Goal: Download file/media

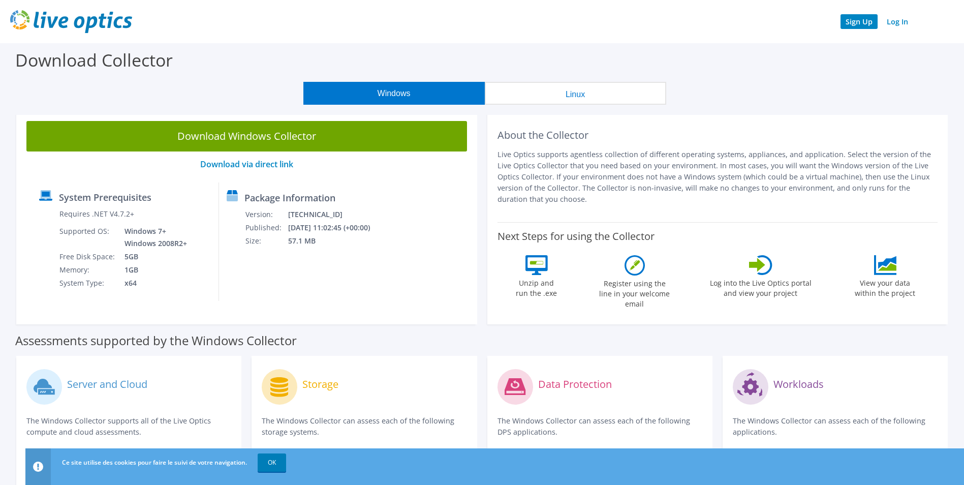
click at [857, 21] on link "Sign Up" at bounding box center [858, 21] width 37 height 15
click at [895, 18] on link "Log In" at bounding box center [898, 21] width 32 height 15
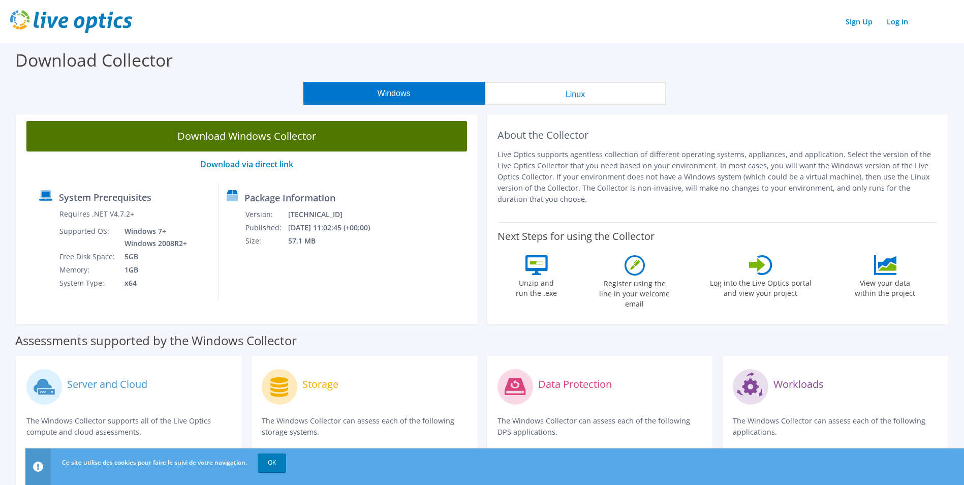
click at [354, 141] on link "Download Windows Collector" at bounding box center [246, 136] width 441 height 30
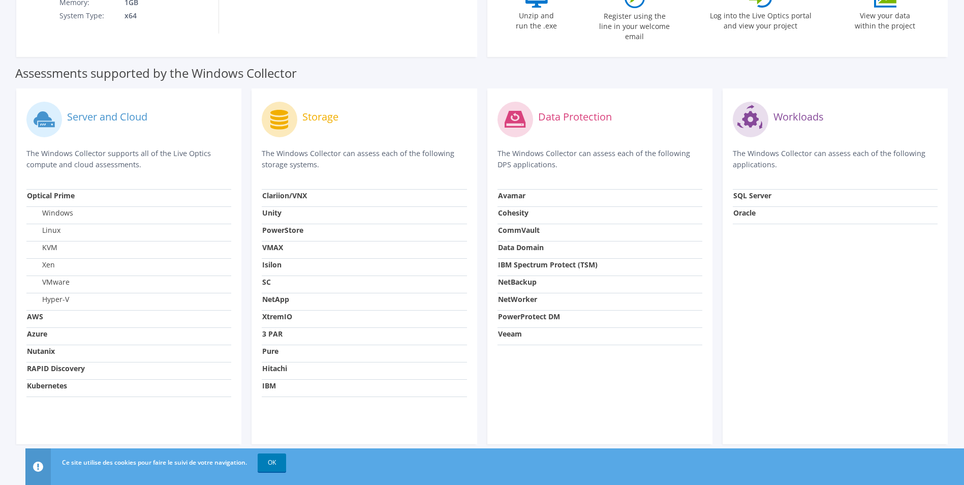
scroll to position [270, 0]
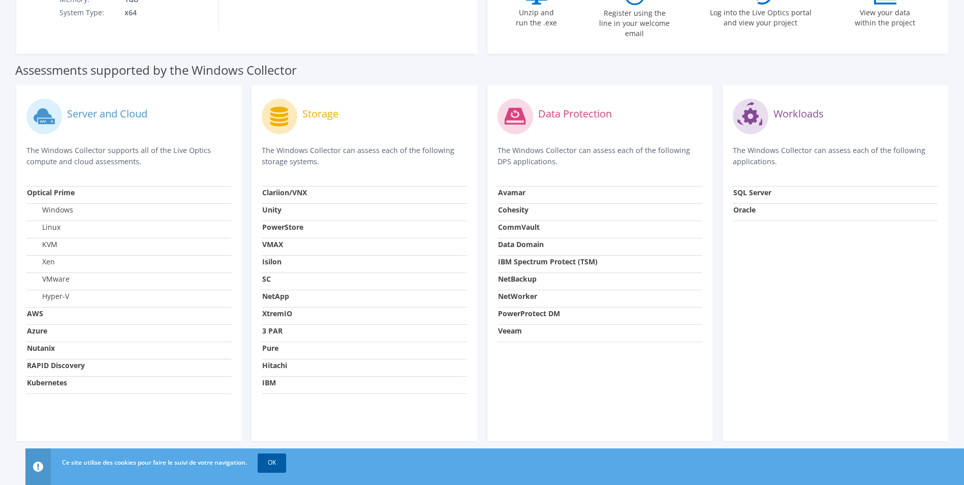
click at [279, 461] on link "OK" at bounding box center [272, 462] width 28 height 18
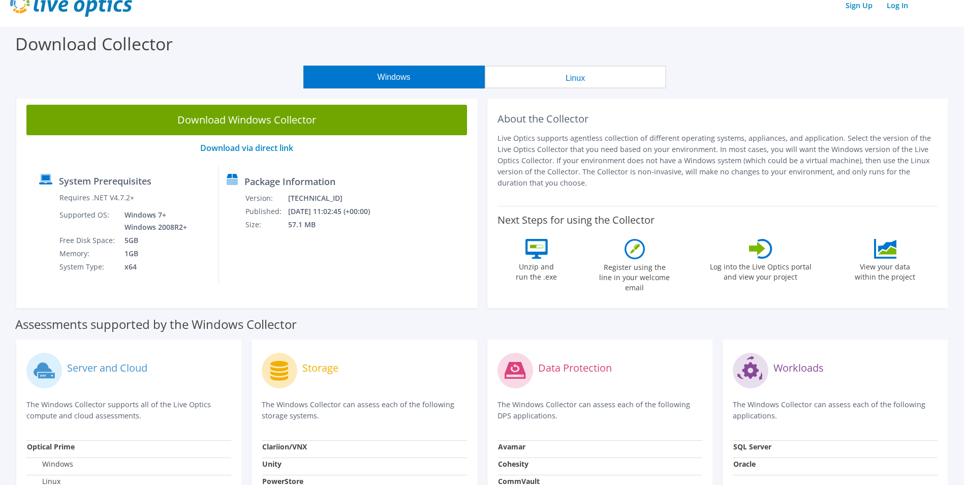
scroll to position [0, 0]
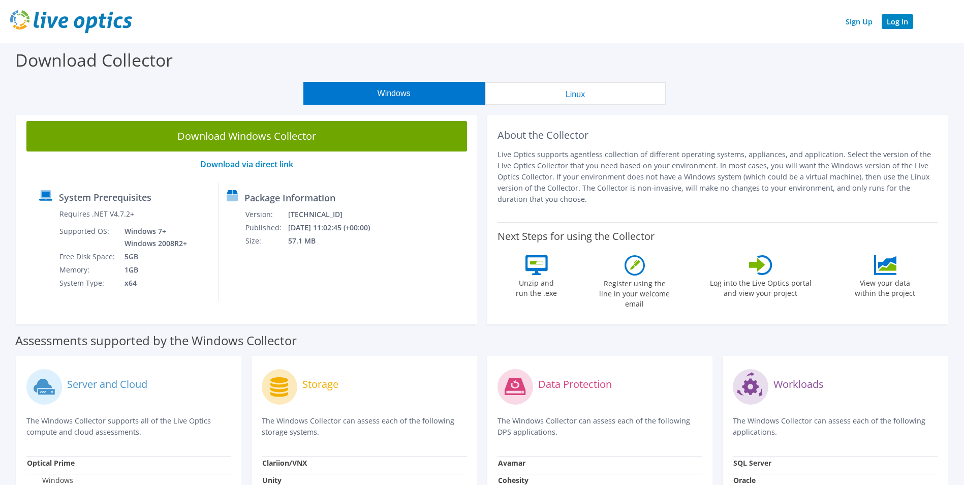
click at [898, 23] on link "Log In" at bounding box center [898, 21] width 32 height 15
click at [600, 93] on button "Linux" at bounding box center [575, 93] width 181 height 23
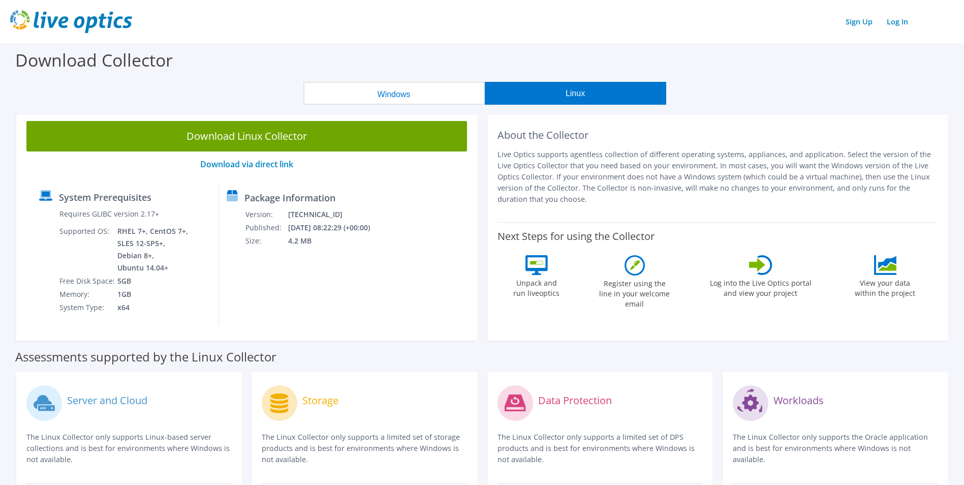
click at [399, 95] on button "Windows" at bounding box center [393, 93] width 181 height 23
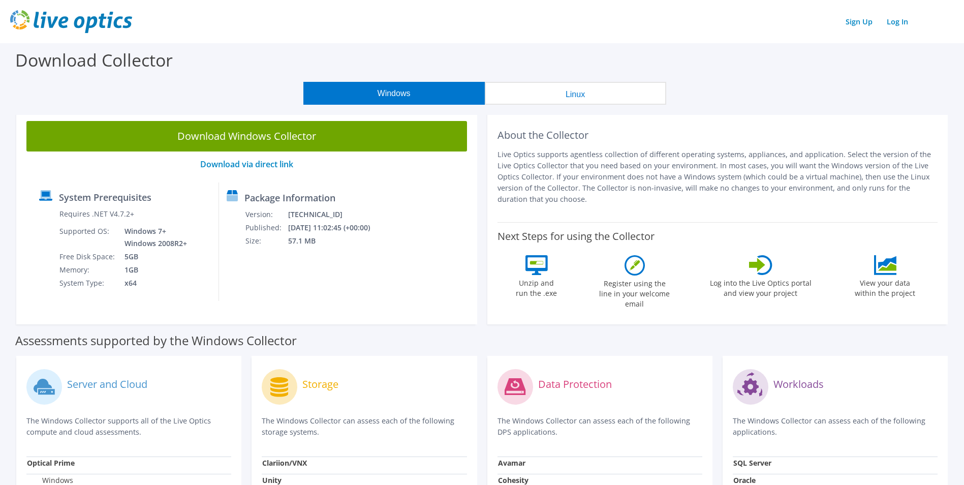
click at [557, 92] on button "Linux" at bounding box center [575, 93] width 181 height 23
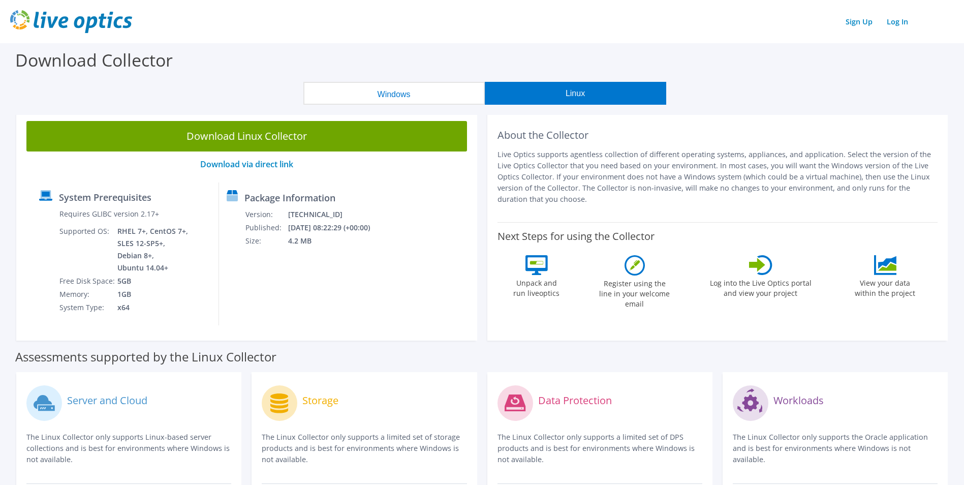
click at [423, 90] on button "Windows" at bounding box center [393, 93] width 181 height 23
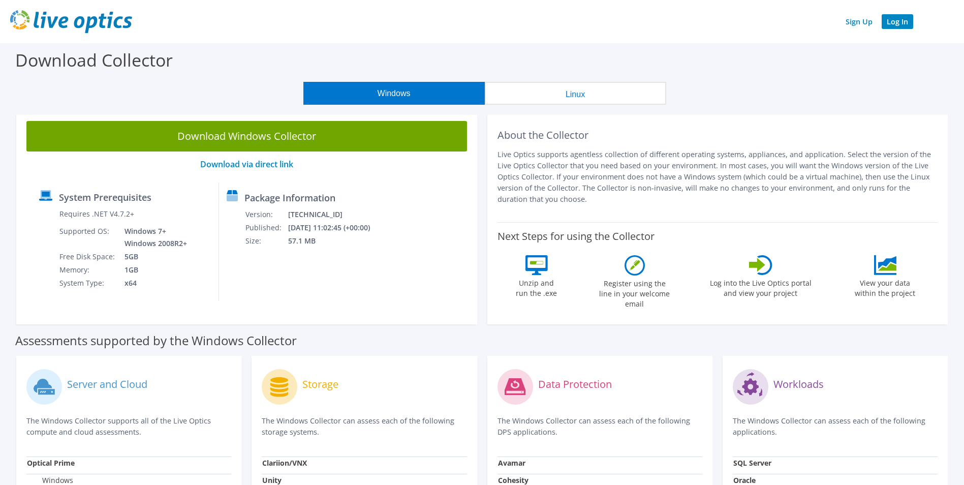
click at [902, 16] on link "Log In" at bounding box center [898, 21] width 32 height 15
click at [269, 168] on link "Download via direct link" at bounding box center [246, 164] width 93 height 11
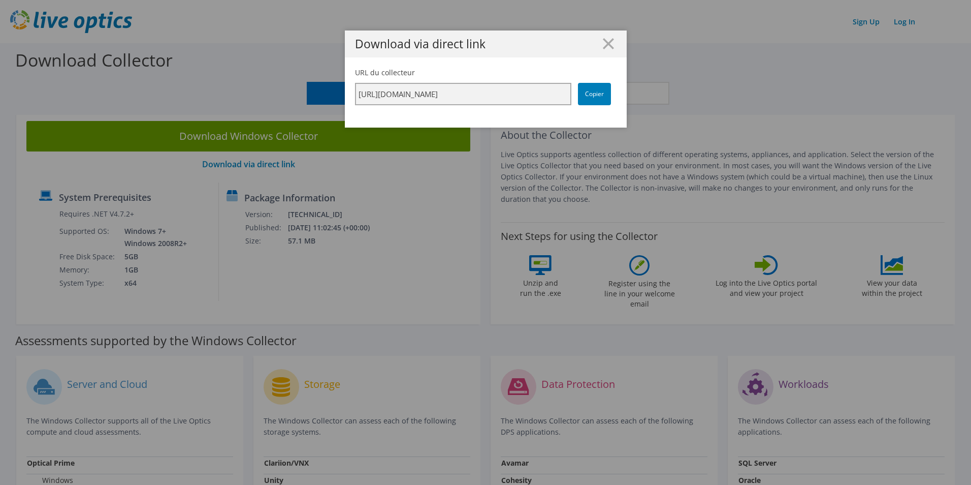
click at [533, 93] on input "https://app.liveoptics.com/collector/direct?request=6a7ec08e-dc37-4ddc-a8c9-2e2…" at bounding box center [463, 94] width 216 height 22
click at [603, 39] on icon at bounding box center [608, 43] width 11 height 11
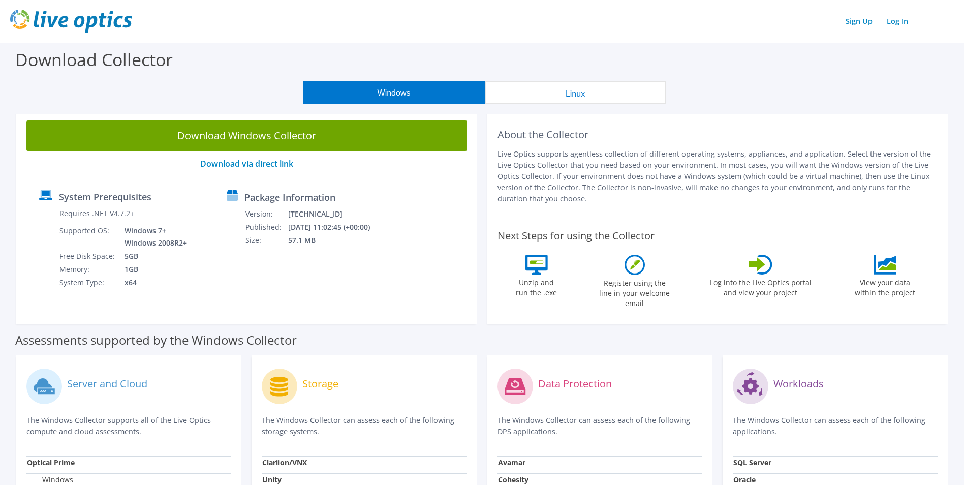
scroll to position [0, 0]
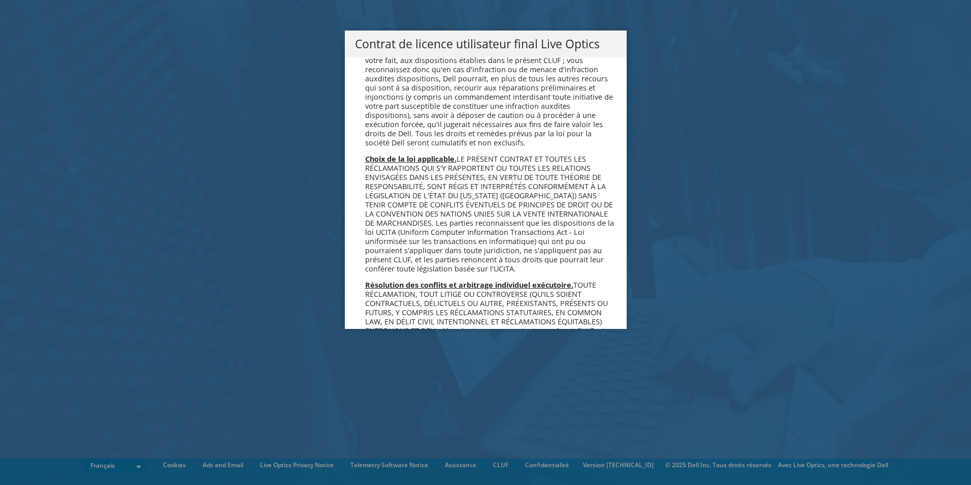
scroll to position [4492, 0]
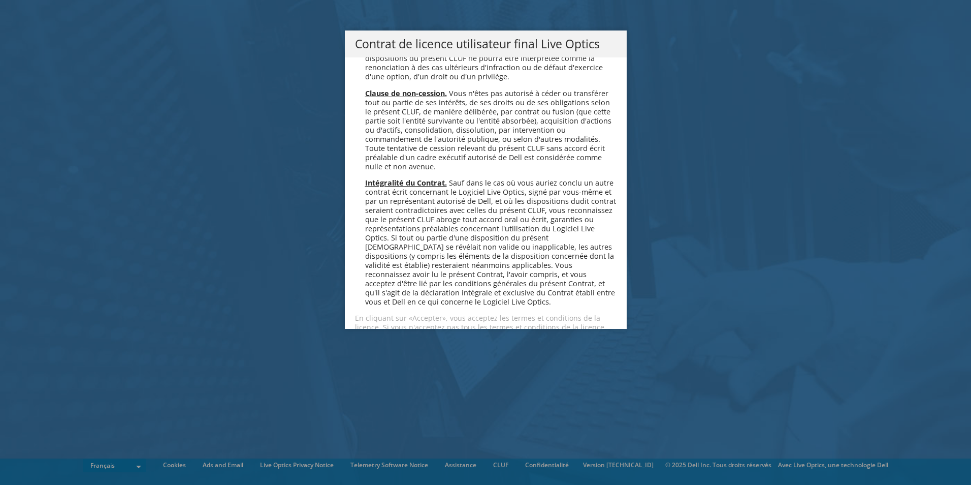
click at [355, 351] on link "Accepter" at bounding box center [385, 363] width 60 height 24
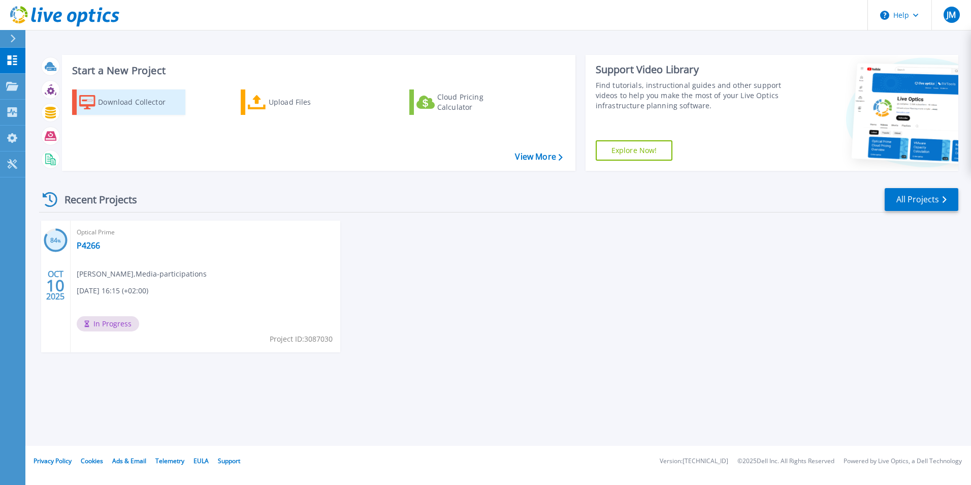
click at [108, 105] on div "Download Collector" at bounding box center [138, 102] width 81 height 20
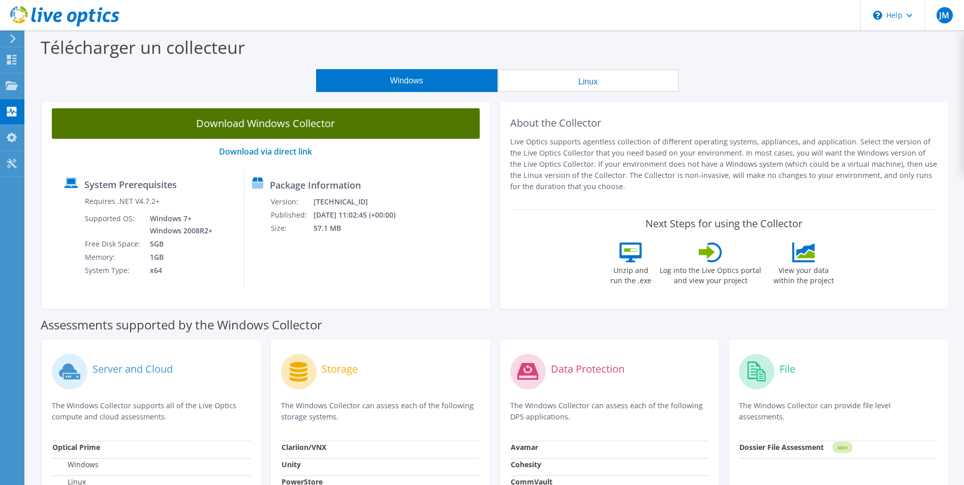
click at [265, 122] on link "Download Windows Collector" at bounding box center [266, 123] width 428 height 30
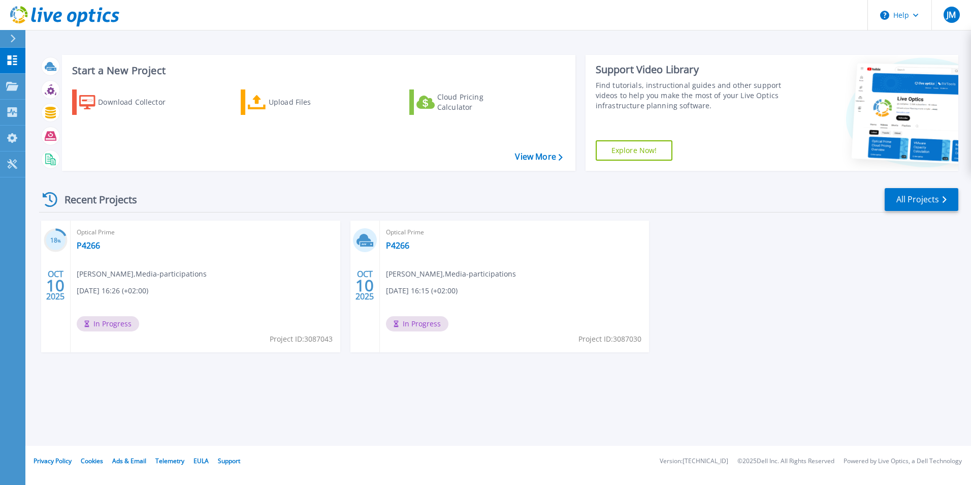
drag, startPoint x: 736, startPoint y: 310, endPoint x: 693, endPoint y: 300, distance: 44.4
click at [736, 310] on div "18 % OCT 10 2025 Optical Prime P4266 joao Matias , Media-participations 10/10/2…" at bounding box center [495, 297] width 928 height 152
click at [120, 108] on div "Download Collector" at bounding box center [138, 102] width 81 height 20
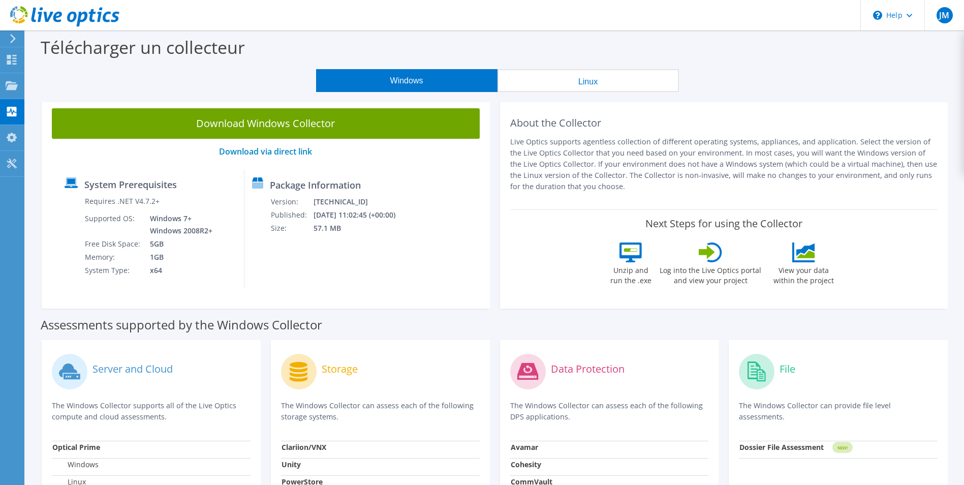
drag, startPoint x: 516, startPoint y: 38, endPoint x: 491, endPoint y: 69, distance: 39.4
click at [516, 38] on div "Télécharger un collecteur" at bounding box center [494, 49] width 928 height 39
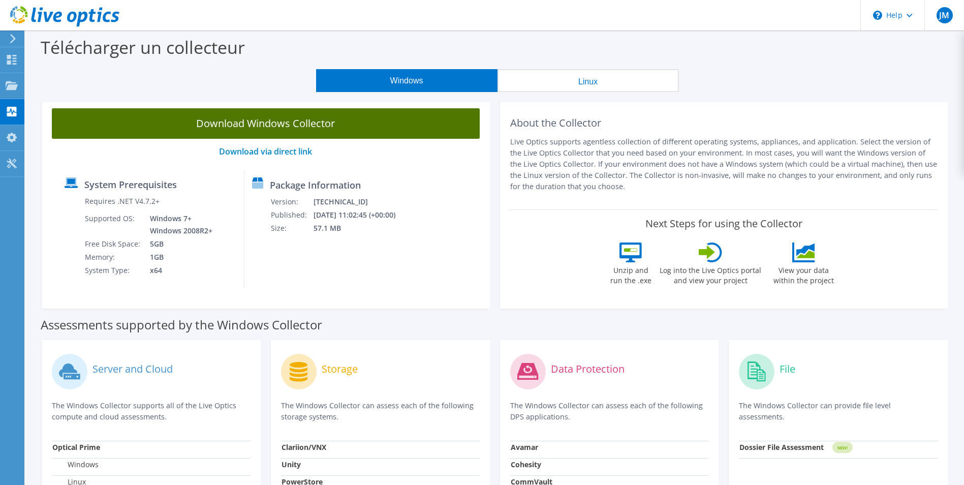
click at [256, 124] on link "Download Windows Collector" at bounding box center [266, 123] width 428 height 30
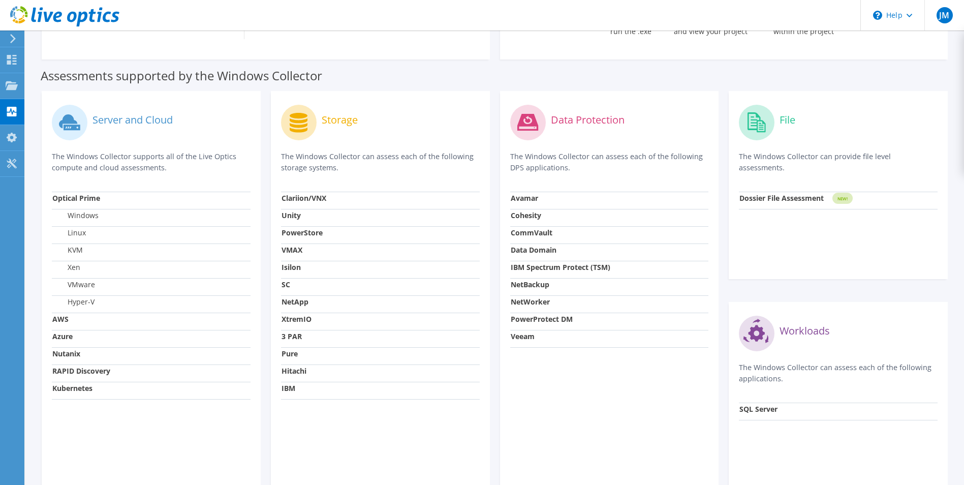
scroll to position [306, 0]
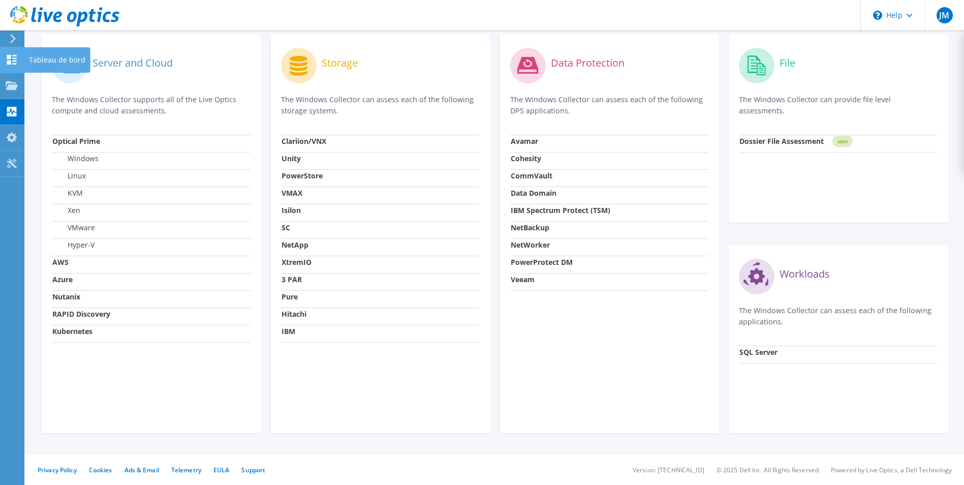
click at [14, 57] on icon at bounding box center [12, 60] width 12 height 10
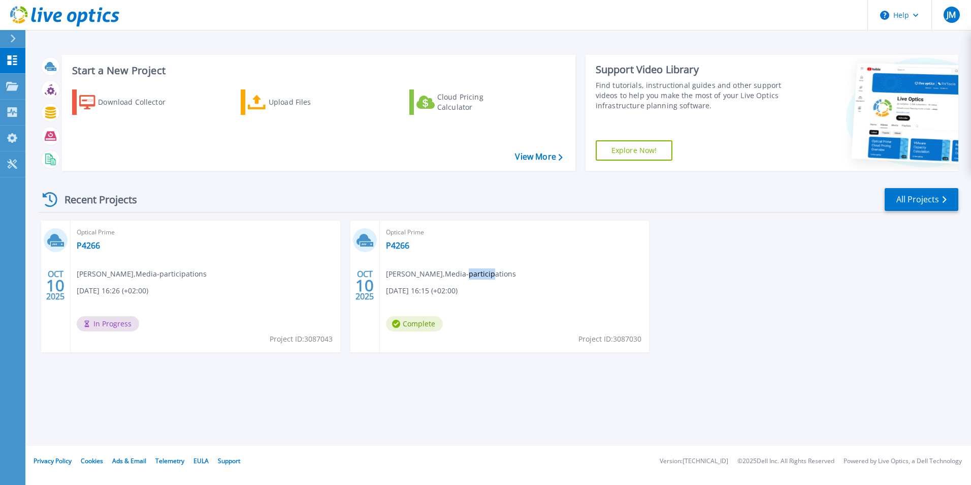
drag, startPoint x: 471, startPoint y: 272, endPoint x: 449, endPoint y: 275, distance: 22.6
click at [449, 275] on span "joao Matias , Media-participations" at bounding box center [451, 273] width 130 height 11
drag, startPoint x: 449, startPoint y: 275, endPoint x: 389, endPoint y: 240, distance: 69.5
click at [389, 240] on div "Optical Prime P4266 joao Matias , Media-participations 10/10/2025, 16:15 (+02:0…" at bounding box center [515, 287] width 270 height 132
drag, startPoint x: 389, startPoint y: 240, endPoint x: 398, endPoint y: 246, distance: 11.3
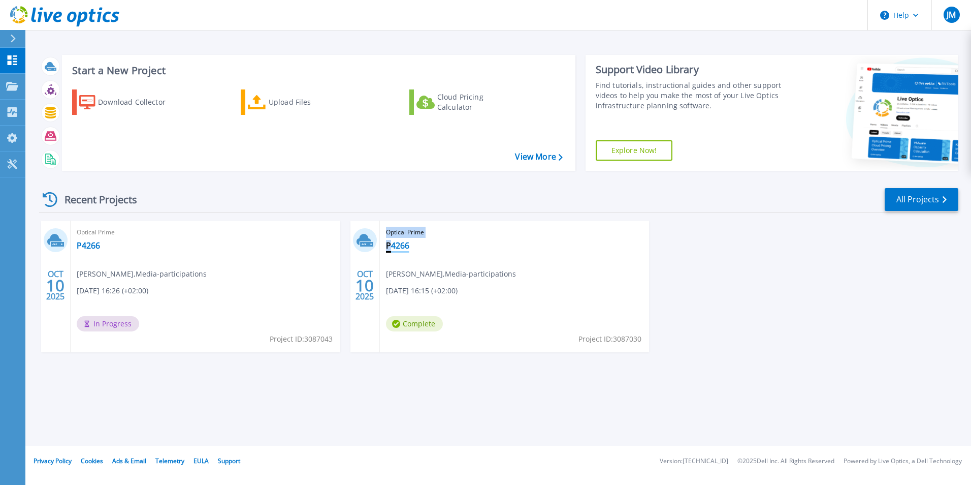
click at [396, 245] on link "P4266" at bounding box center [397, 245] width 23 height 10
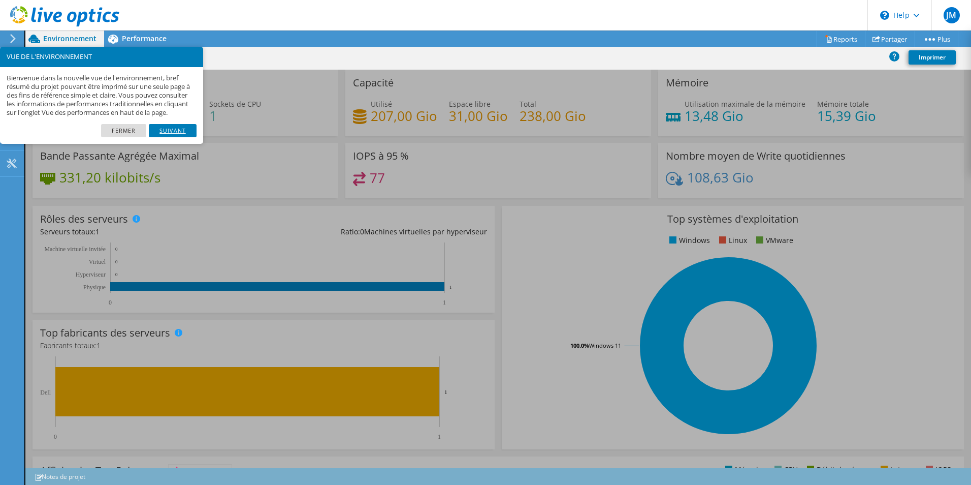
click at [172, 137] on link "Suivant" at bounding box center [173, 130] width 48 height 13
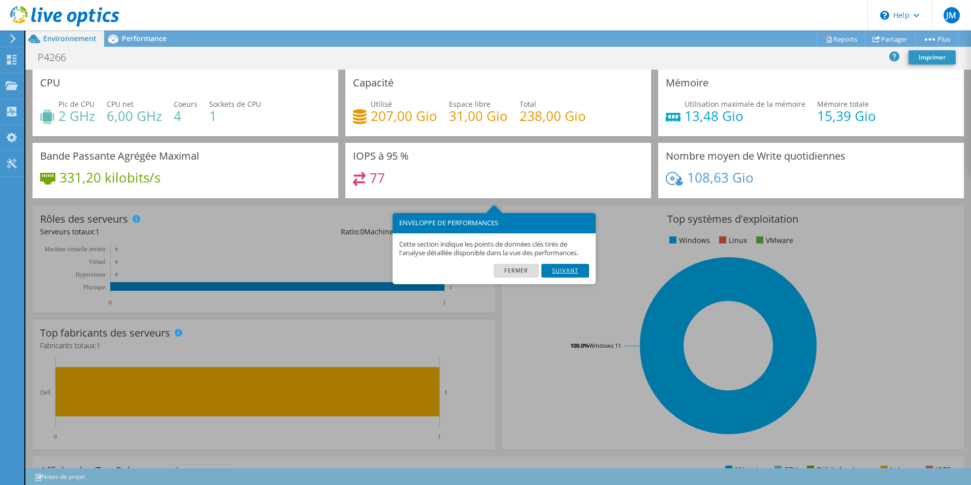
click at [567, 270] on link "Suivant" at bounding box center [566, 270] width 48 height 13
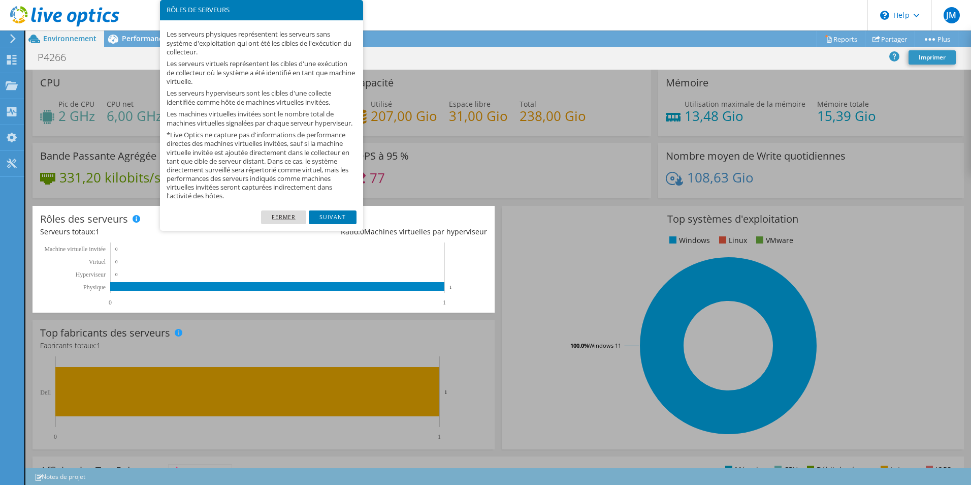
click at [274, 224] on link "Fermer" at bounding box center [283, 216] width 45 height 13
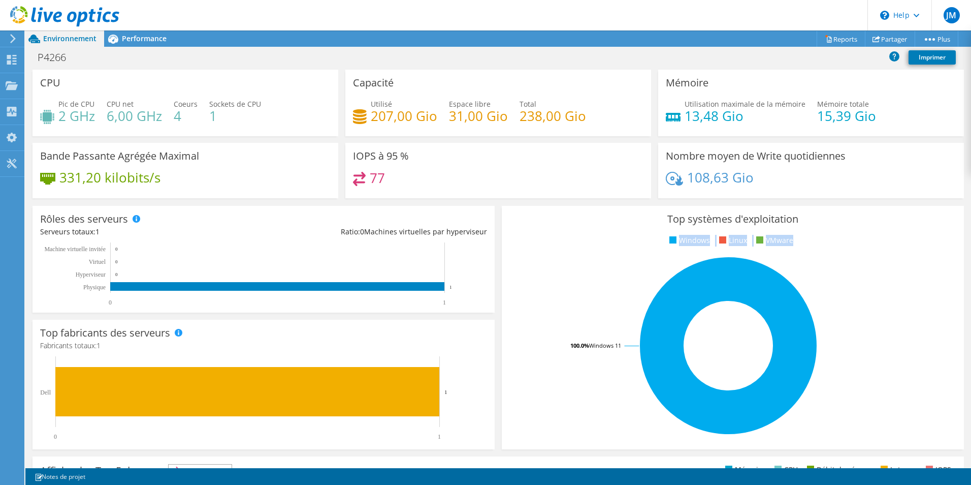
drag, startPoint x: 798, startPoint y: 242, endPoint x: 639, endPoint y: 242, distance: 159.5
click at [640, 242] on ul "Windows Linux VMware" at bounding box center [733, 241] width 447 height 12
drag, startPoint x: 639, startPoint y: 242, endPoint x: 624, endPoint y: 242, distance: 14.2
click at [627, 242] on ul "Windows Linux VMware" at bounding box center [733, 241] width 447 height 12
drag, startPoint x: 820, startPoint y: 243, endPoint x: 599, endPoint y: 243, distance: 221.0
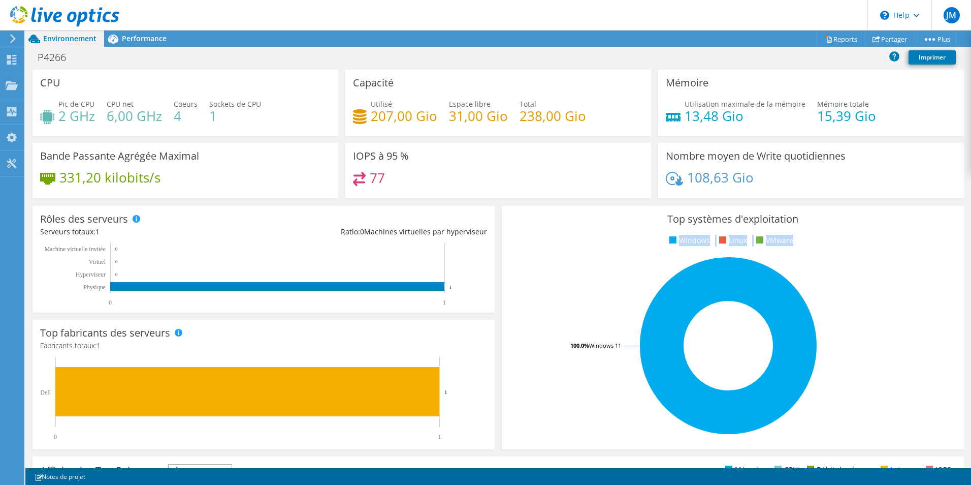
click at [599, 243] on ul "Windows Linux VMware" at bounding box center [733, 241] width 447 height 12
drag, startPoint x: 808, startPoint y: 234, endPoint x: 597, endPoint y: 240, distance: 211.5
click at [597, 240] on div "Top systèmes d'exploitation Windows Linux VMware 100.0% Windows 11" at bounding box center [733, 327] width 462 height 243
drag, startPoint x: 597, startPoint y: 240, endPoint x: 600, endPoint y: 249, distance: 10.1
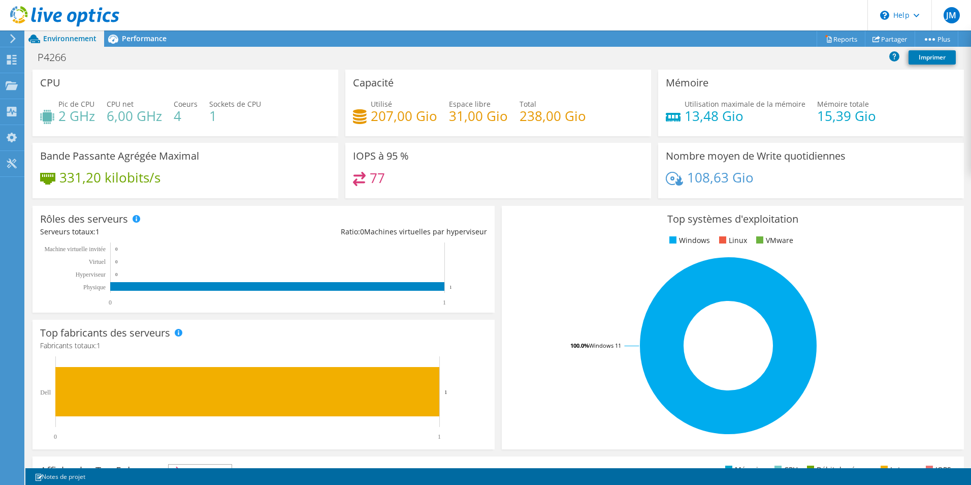
click at [599, 249] on div "Top systèmes d'exploitation Windows Linux VMware 100.0% Windows 11" at bounding box center [733, 327] width 462 height 243
drag, startPoint x: 792, startPoint y: 248, endPoint x: 621, endPoint y: 248, distance: 170.7
click at [587, 250] on div "Top systèmes d'exploitation Windows Linux VMware 100.0% Windows 11" at bounding box center [733, 327] width 462 height 243
drag, startPoint x: 765, startPoint y: 238, endPoint x: 576, endPoint y: 242, distance: 189.6
click at [577, 242] on ul "Windows Linux VMware" at bounding box center [733, 241] width 447 height 12
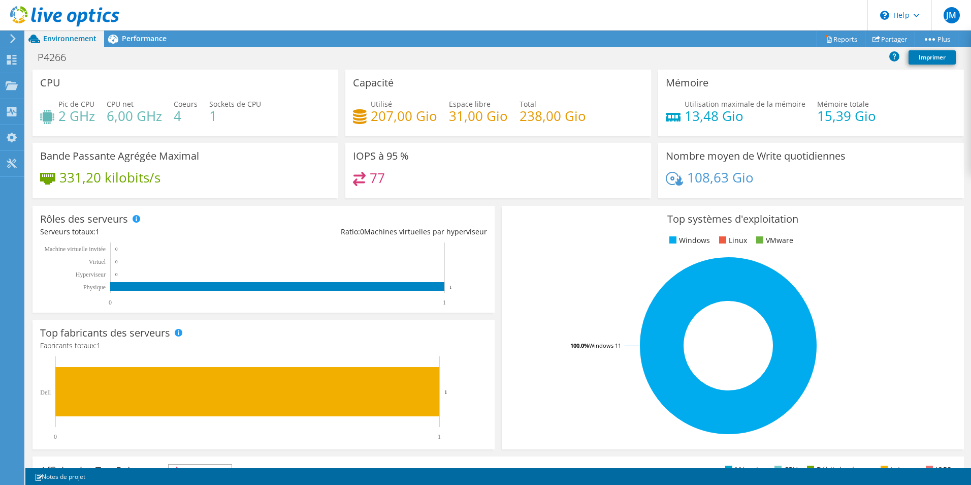
drag, startPoint x: 576, startPoint y: 242, endPoint x: 589, endPoint y: 250, distance: 15.5
click at [582, 250] on div "Top systèmes d'exploitation Windows Linux VMware 100.0% Windows 11" at bounding box center [733, 327] width 462 height 243
drag, startPoint x: 840, startPoint y: 237, endPoint x: 597, endPoint y: 239, distance: 243.4
click at [599, 239] on ul "Windows Linux VMware" at bounding box center [733, 241] width 447 height 12
drag, startPoint x: 597, startPoint y: 239, endPoint x: 560, endPoint y: 287, distance: 59.9
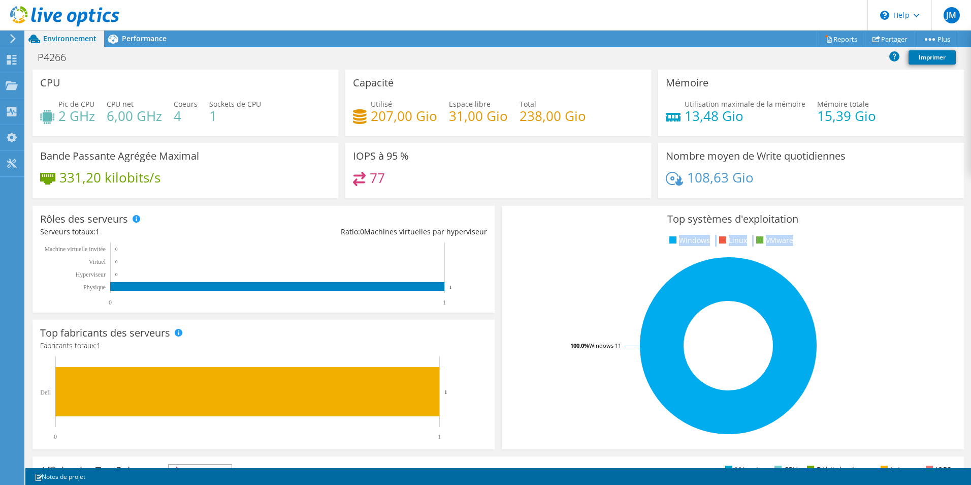
click at [560, 287] on rect at bounding box center [729, 346] width 438 height 178
drag, startPoint x: 486, startPoint y: 232, endPoint x: 337, endPoint y: 230, distance: 148.9
click at [337, 230] on div "Rôles des serveurs Les serveurs physiques représentent les serveurs sans systèm…" at bounding box center [264, 259] width 462 height 107
drag, startPoint x: 337, startPoint y: 230, endPoint x: 371, endPoint y: 327, distance: 102.8
click at [371, 327] on div "Top fabricants des serveurs Les fabricants sont affichés pour les serveurs phys…" at bounding box center [264, 385] width 462 height 130
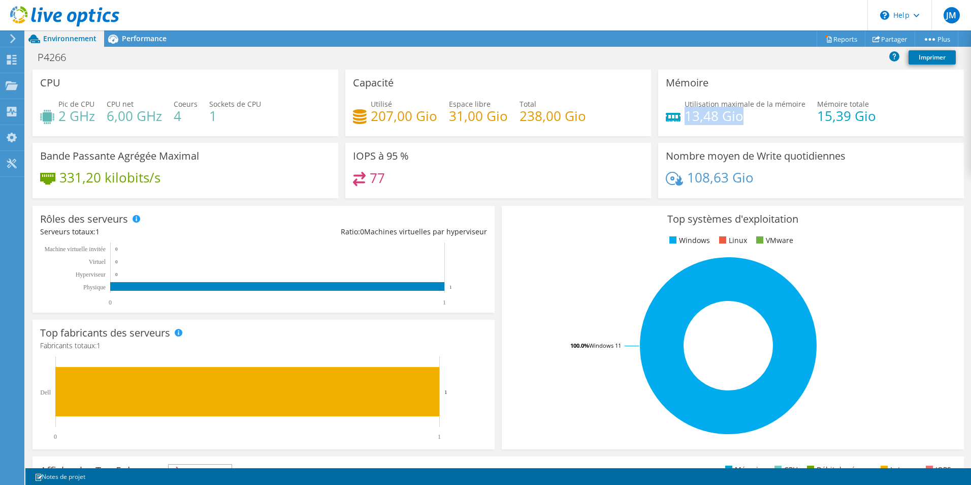
drag, startPoint x: 737, startPoint y: 118, endPoint x: 680, endPoint y: 115, distance: 56.5
click at [685, 115] on h4 "13,48 Gio" at bounding box center [745, 115] width 121 height 11
drag, startPoint x: 680, startPoint y: 115, endPoint x: 772, endPoint y: 129, distance: 92.9
click at [772, 129] on div "Utilisation maximale de la mémoire 13,48 Gio Mémoire totale 15,39 Gio" at bounding box center [811, 115] width 291 height 33
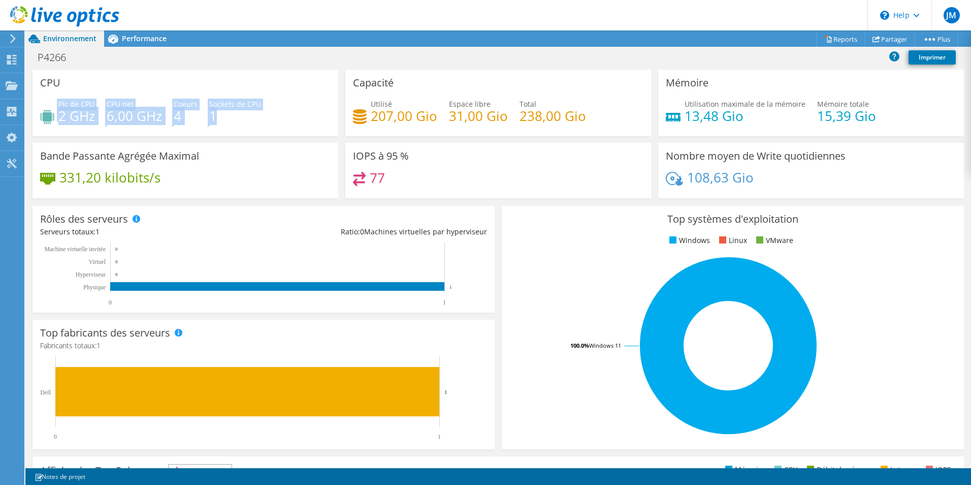
drag, startPoint x: 215, startPoint y: 120, endPoint x: 38, endPoint y: 119, distance: 177.3
click at [38, 119] on div "CPU Pic de CPU 2 GHz CPU net 6,00 GHz Coeurs 4 Sockets de CPU 1" at bounding box center [186, 103] width 306 height 67
click at [301, 81] on div "CPU Pic de CPU 2 GHz CPU net 6,00 GHz Coeurs 4 Sockets de CPU 1" at bounding box center [186, 103] width 306 height 67
